Goal: Task Accomplishment & Management: Use online tool/utility

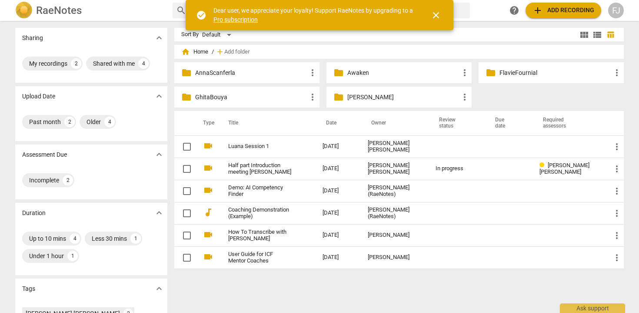
click at [212, 96] on p "GhitaBouya" at bounding box center [251, 97] width 112 height 9
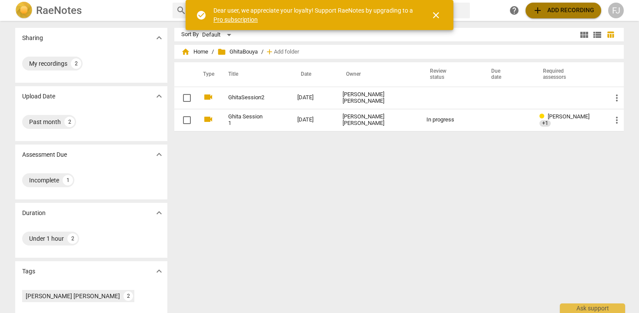
click at [553, 8] on span "add Add recording" at bounding box center [563, 10] width 62 height 10
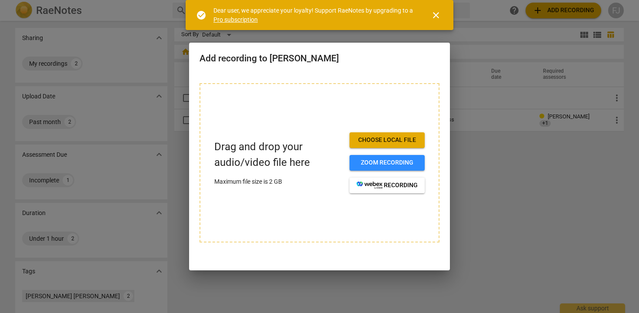
click at [396, 138] on span "Choose local file" at bounding box center [386, 140] width 61 height 9
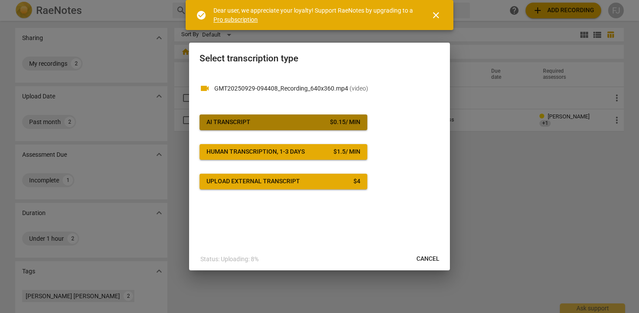
click at [296, 120] on span "AI Transcript $ 0.15 / min" at bounding box center [283, 122] width 154 height 9
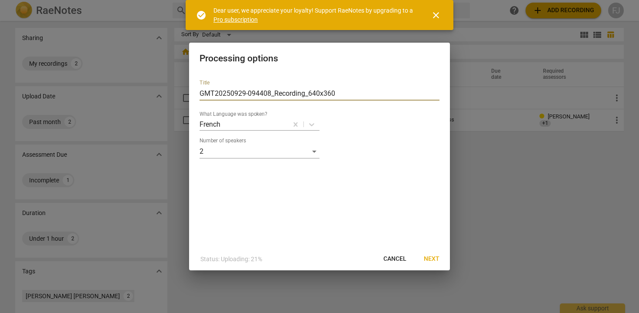
drag, startPoint x: 349, startPoint y: 93, endPoint x: 171, endPoint y: 90, distance: 177.4
click at [171, 90] on div "Processing options Title GMT20250929-094408_Recording_640x360 What Language was…" at bounding box center [319, 156] width 639 height 313
type input "g"
type input "G"
type input "SESSION 3 [PERSON_NAME]"
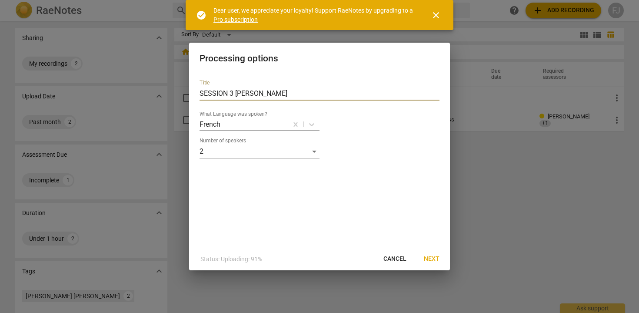
click at [438, 16] on span "close" at bounding box center [436, 15] width 10 height 10
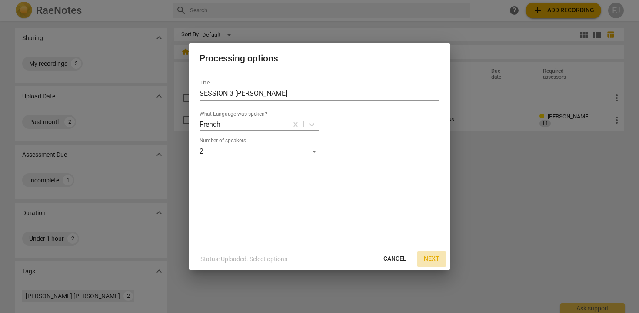
click at [429, 259] on span "Next" at bounding box center [432, 258] width 16 height 9
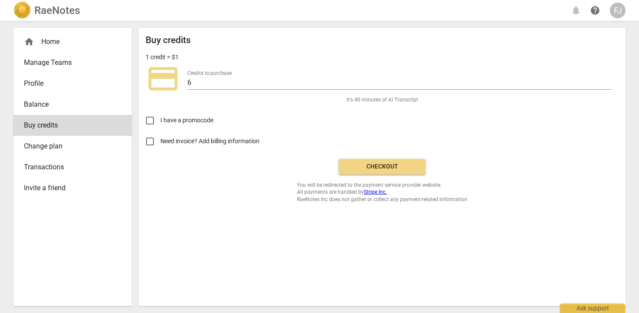
click at [410, 168] on span "Checkout" at bounding box center [382, 166] width 73 height 9
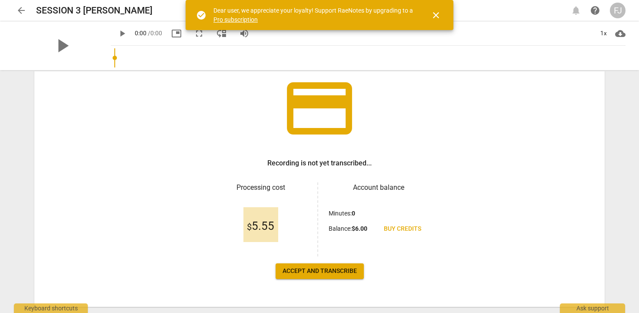
scroll to position [80, 0]
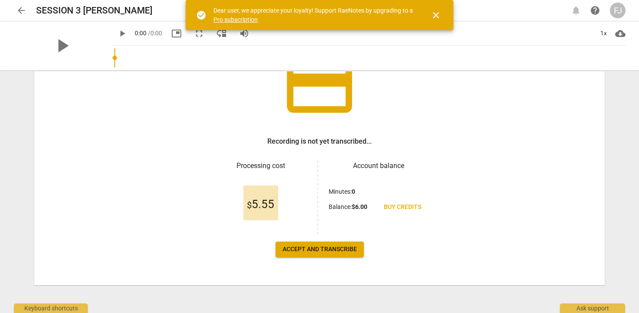
click at [319, 249] on span "Accept and transcribe" at bounding box center [320, 249] width 74 height 9
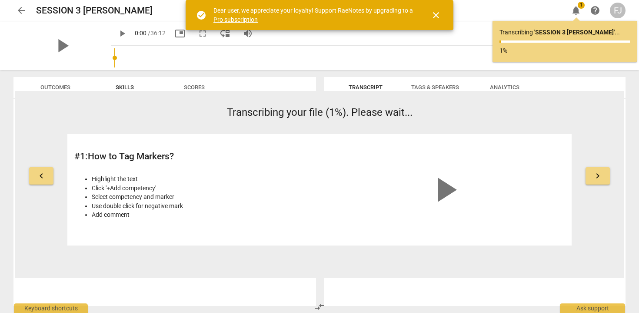
click at [433, 18] on span "close" at bounding box center [436, 15] width 10 height 10
